Goal: Transaction & Acquisition: Purchase product/service

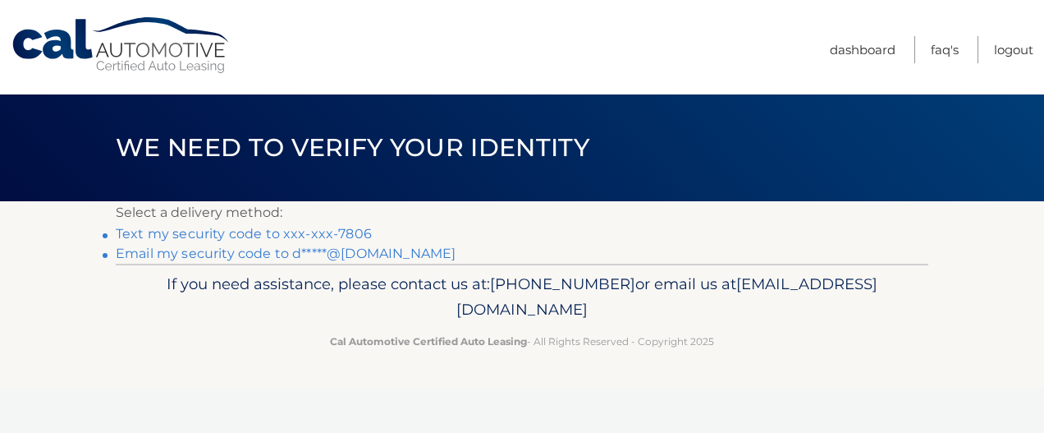
click at [366, 254] on link "Email my security code to d*****@[DOMAIN_NAME]" at bounding box center [286, 253] width 340 height 16
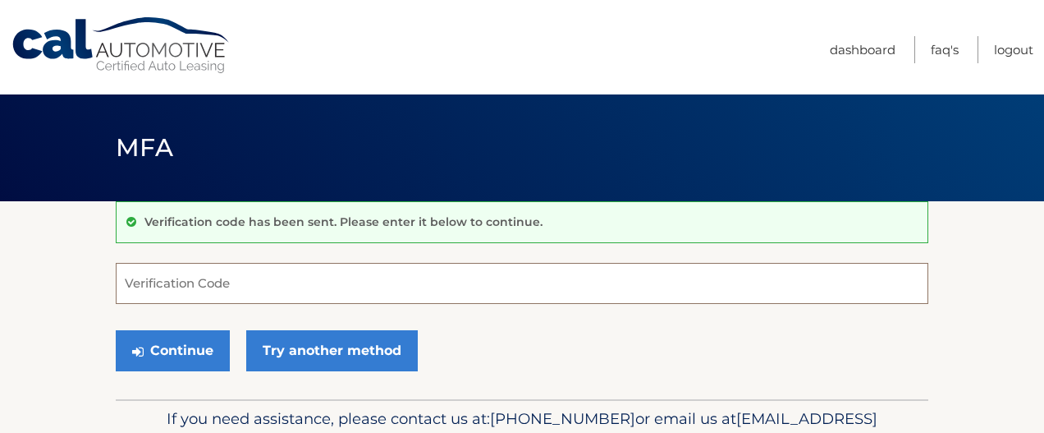
click at [304, 282] on input "Verification Code" at bounding box center [522, 283] width 813 height 41
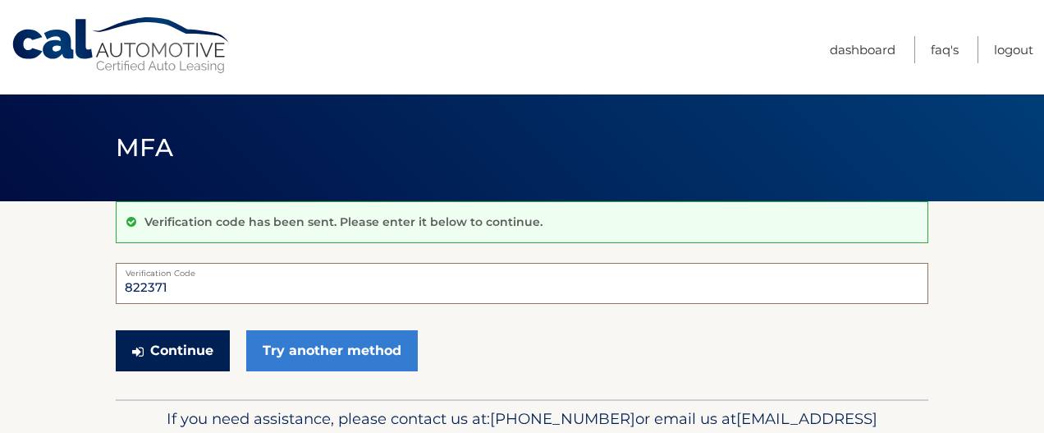
type input "822371"
click at [178, 340] on button "Continue" at bounding box center [173, 350] width 114 height 41
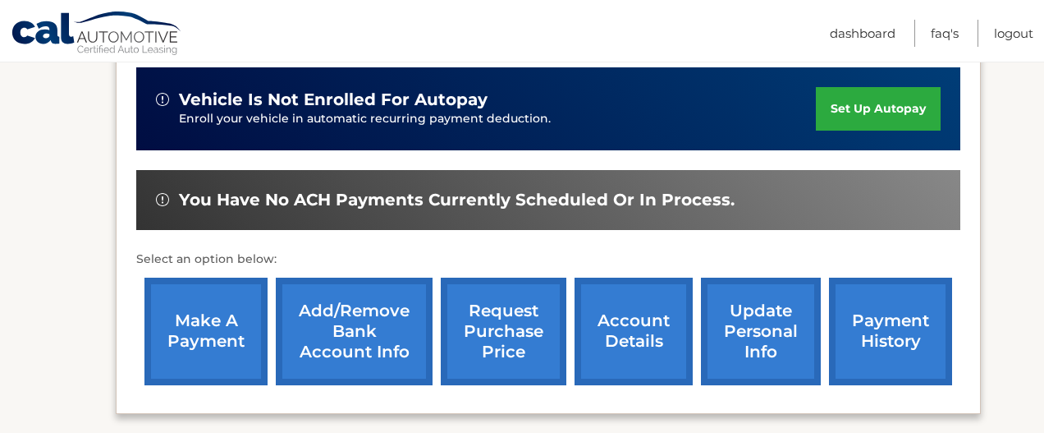
scroll to position [524, 0]
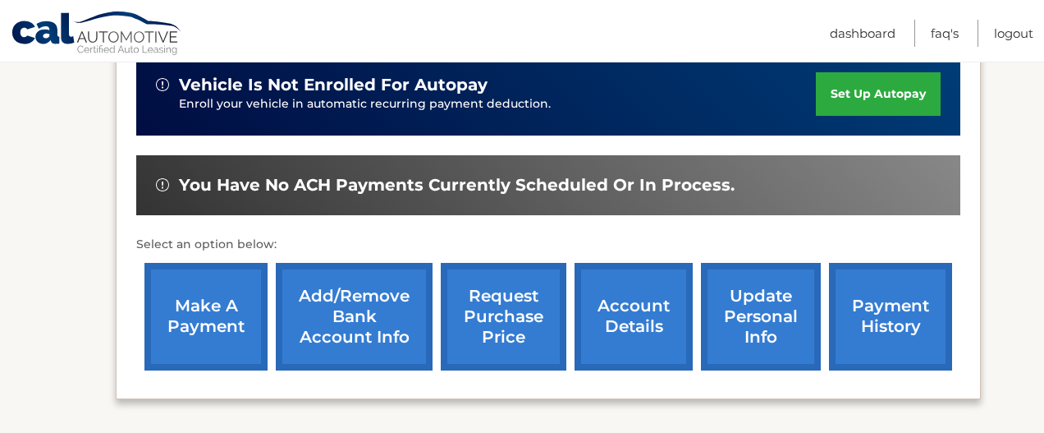
click at [210, 312] on link "make a payment" at bounding box center [205, 317] width 123 height 108
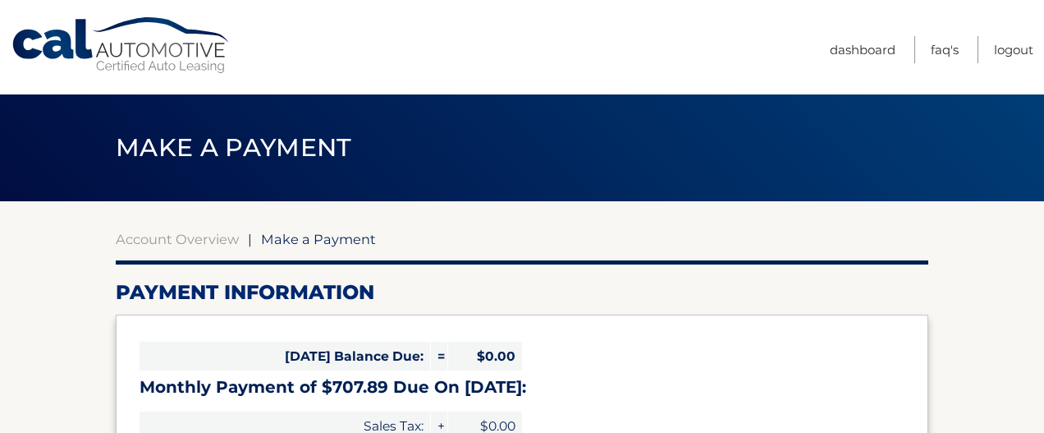
select select "Y2ZmMzk3ZjYtNTUyMy00MjhjLThmNjUtYTQ2ZTE5MGM3NGVk"
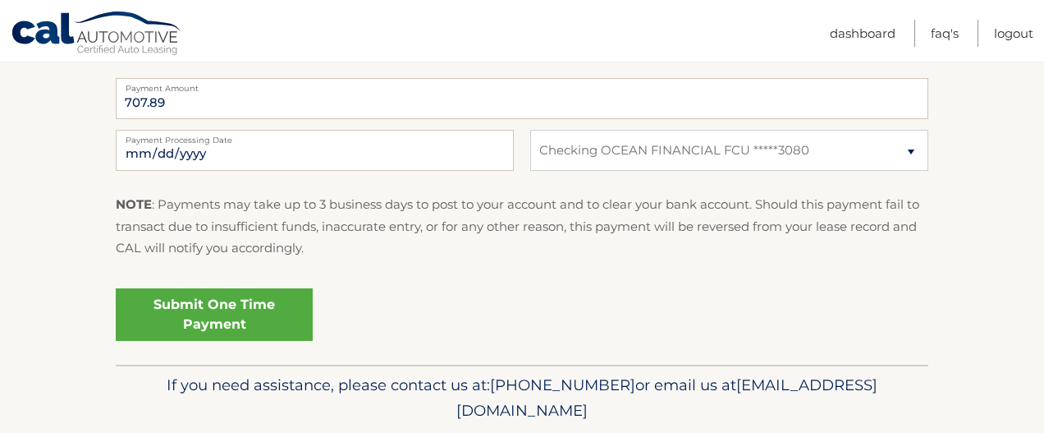
scroll to position [684, 0]
click at [235, 316] on link "Submit One Time Payment" at bounding box center [214, 314] width 197 height 53
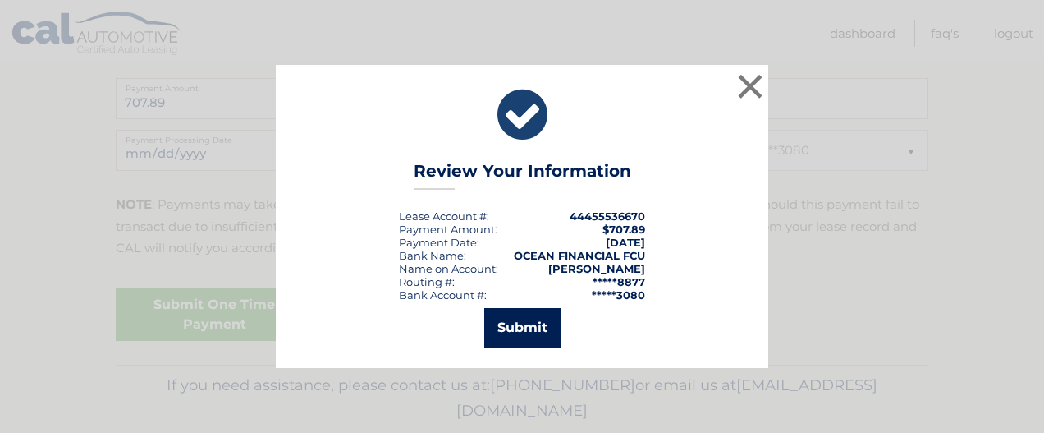
click at [527, 326] on button "Submit" at bounding box center [522, 327] width 76 height 39
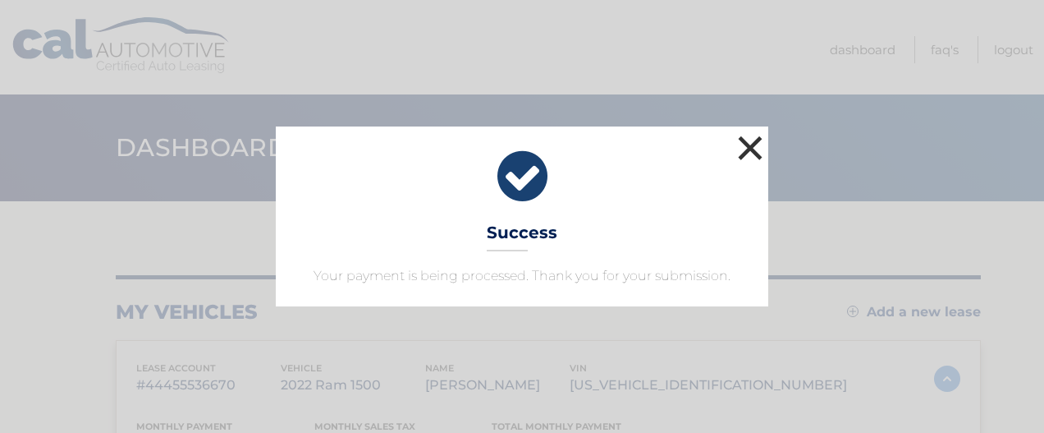
click at [745, 147] on button "×" at bounding box center [750, 147] width 33 height 33
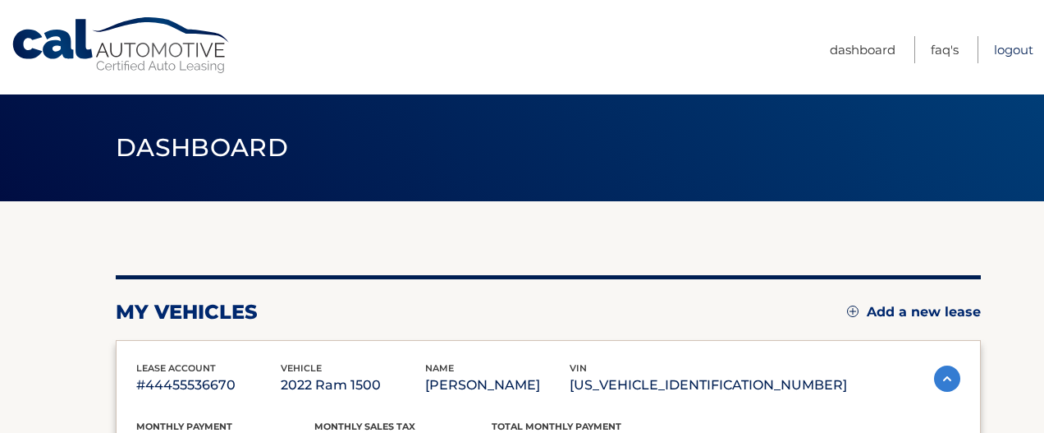
click at [1004, 49] on link "Logout" at bounding box center [1013, 49] width 39 height 27
